Goal: Task Accomplishment & Management: Manage account settings

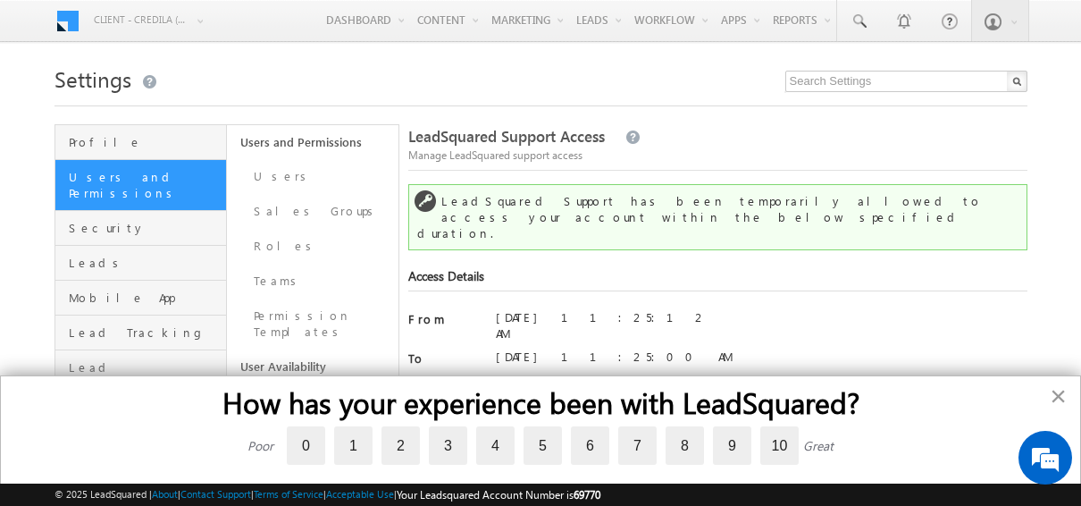
click at [1064, 388] on button "×" at bounding box center [1058, 395] width 17 height 29
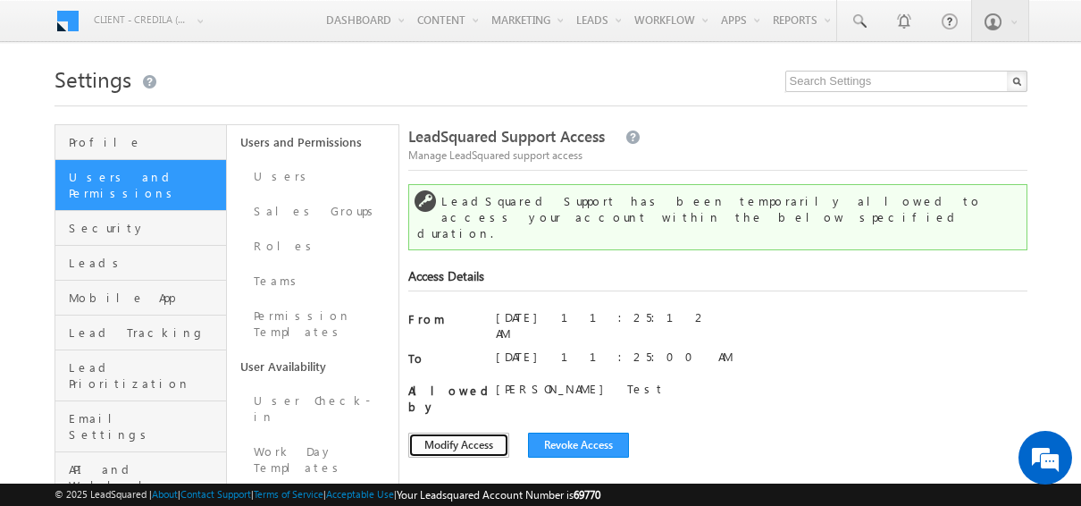
click at [478, 432] on button "Modify Access" at bounding box center [458, 444] width 101 height 25
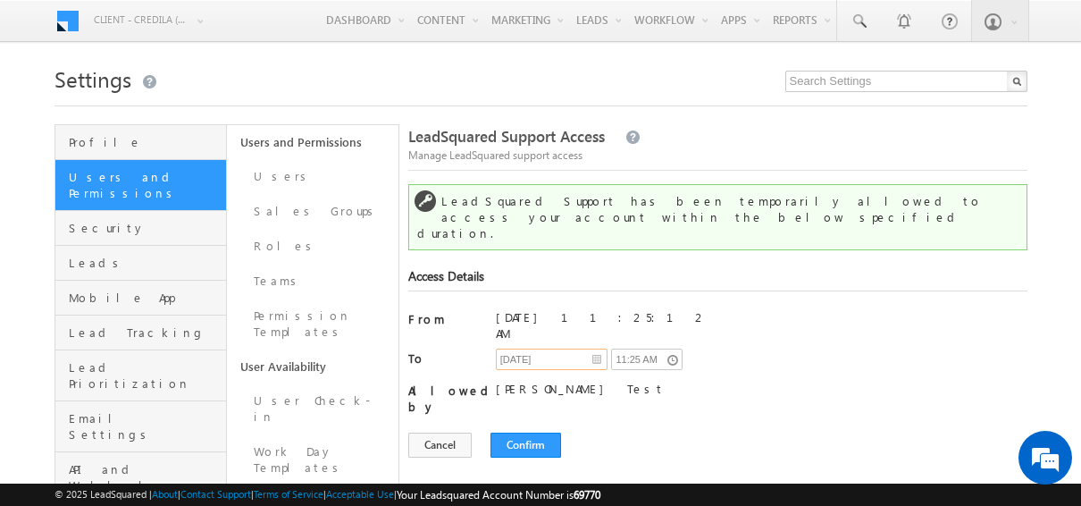
click at [545, 348] on input "10/01/2025" at bounding box center [552, 358] width 112 height 21
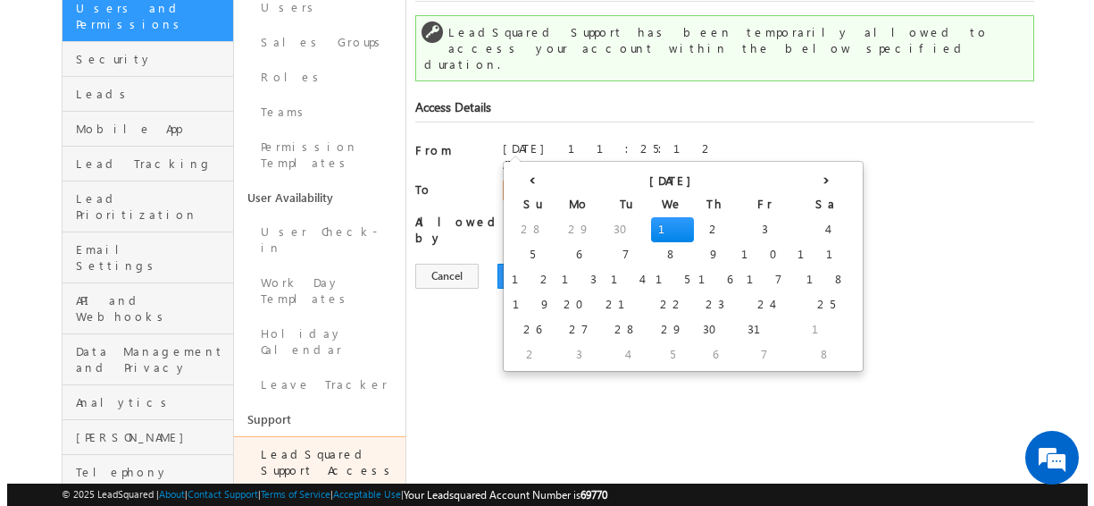
scroll to position [175, 0]
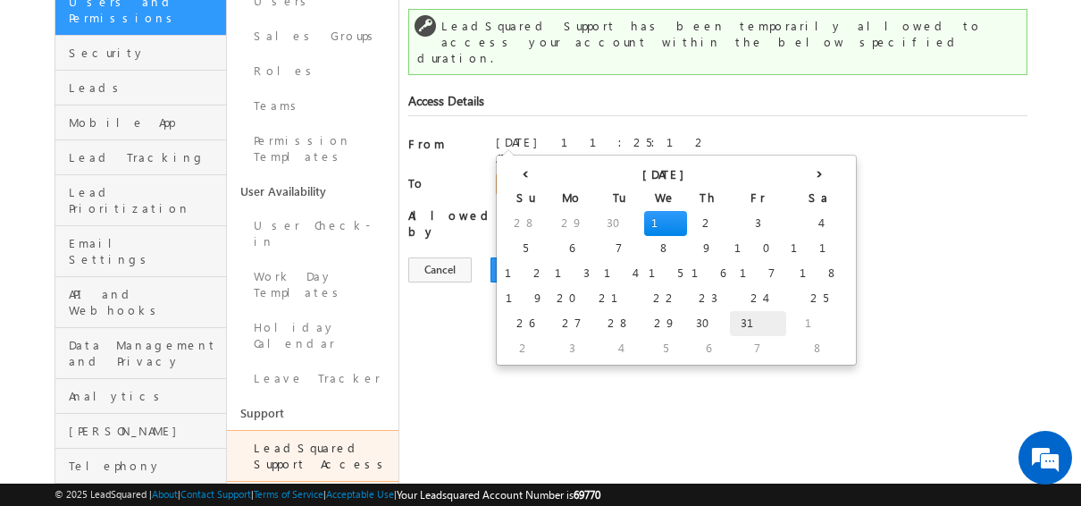
click at [730, 320] on td "31" at bounding box center [758, 323] width 56 height 25
type input "10/31/2025"
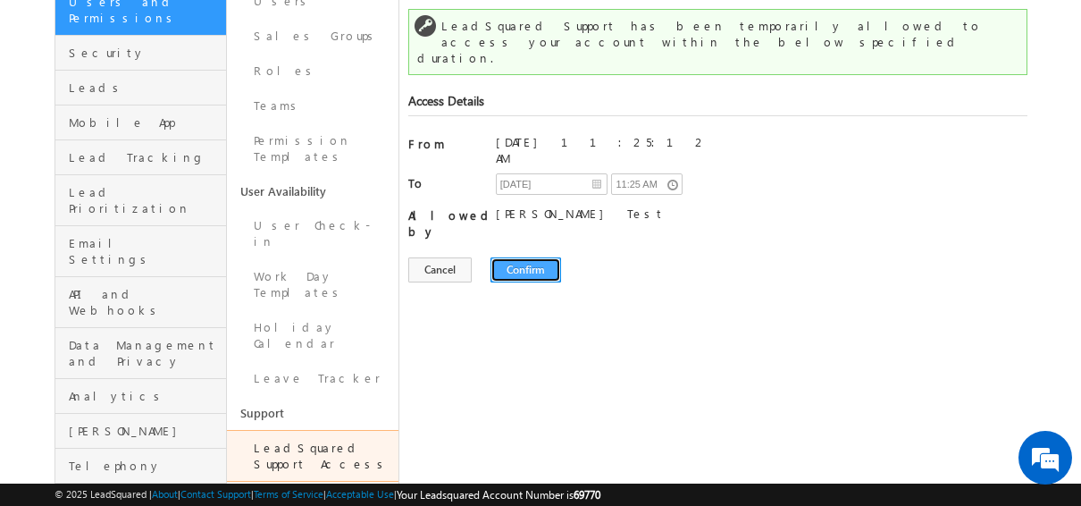
drag, startPoint x: 526, startPoint y: 214, endPoint x: 500, endPoint y: 220, distance: 26.7
click at [500, 257] on button "Confirm" at bounding box center [525, 269] width 71 height 25
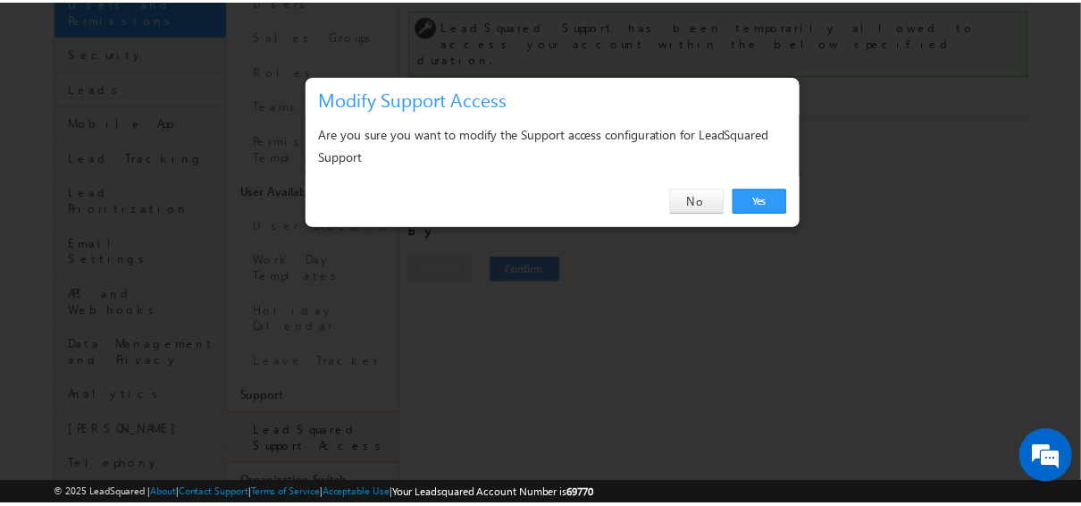
scroll to position [0, 0]
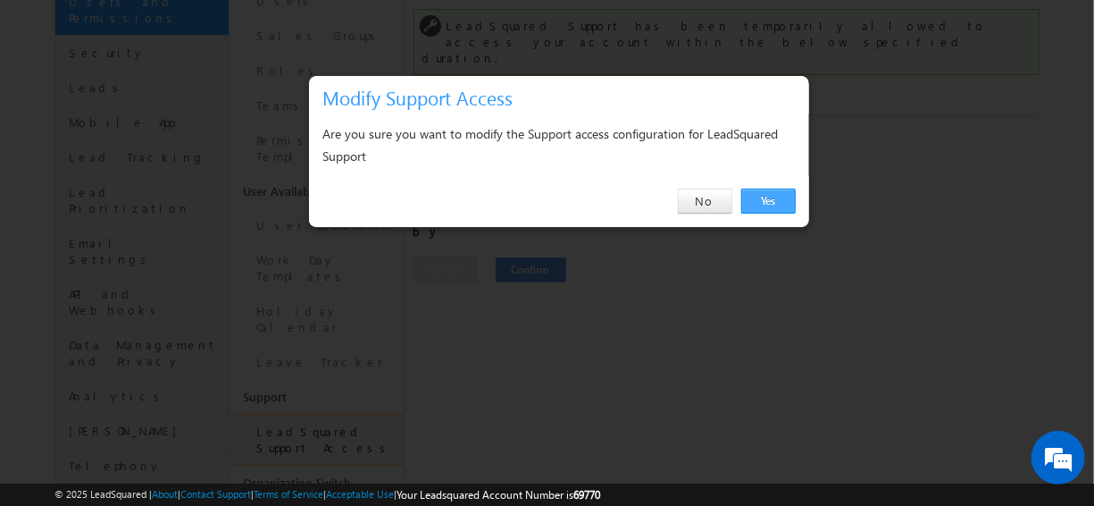
click at [760, 198] on link "Yes" at bounding box center [769, 201] width 54 height 25
